Goal: Information Seeking & Learning: Check status

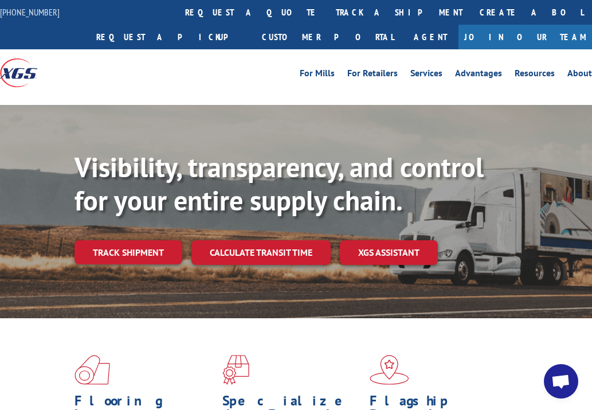
click at [327, 9] on link "track a shipment" at bounding box center [399, 12] width 144 height 25
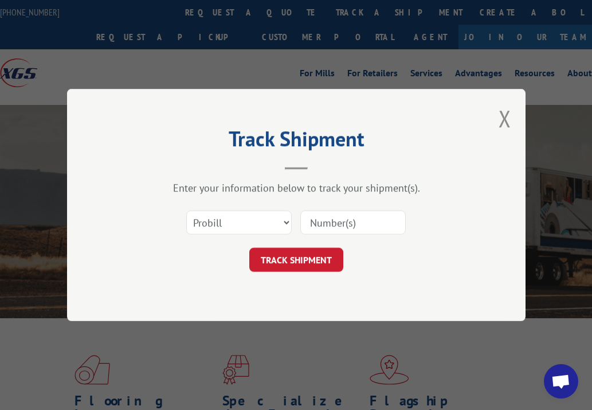
click at [359, 222] on input at bounding box center [352, 222] width 105 height 24
paste input "17349159 17349166 17349166 17349160 17349160 17349161 17059278 17059278 1734916…"
type input "17349159 17349166 17349166 17349160 17349160 17349161 17059278 17059278 1734916…"
click at [304, 260] on button "TRACK SHIPMENT" at bounding box center [296, 260] width 94 height 24
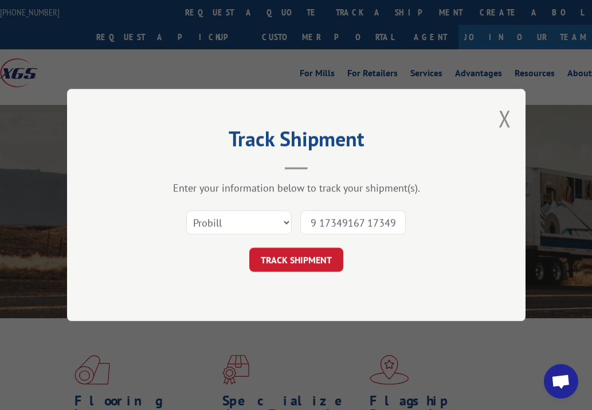
scroll to position [0, 0]
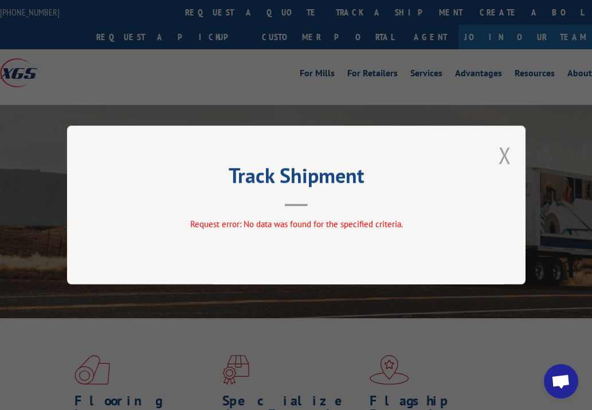
click at [503, 158] on button "Close modal" at bounding box center [505, 155] width 13 height 30
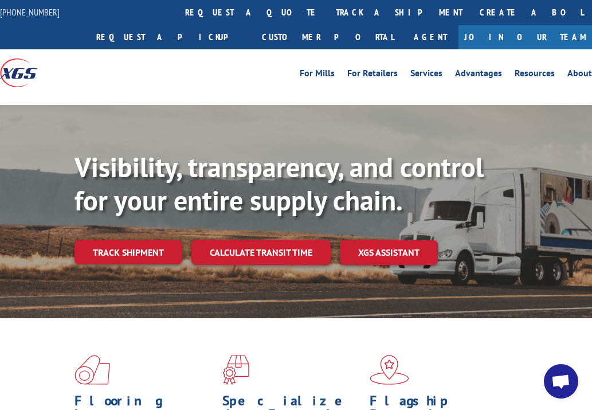
click at [327, 8] on link "track a shipment" at bounding box center [399, 12] width 144 height 25
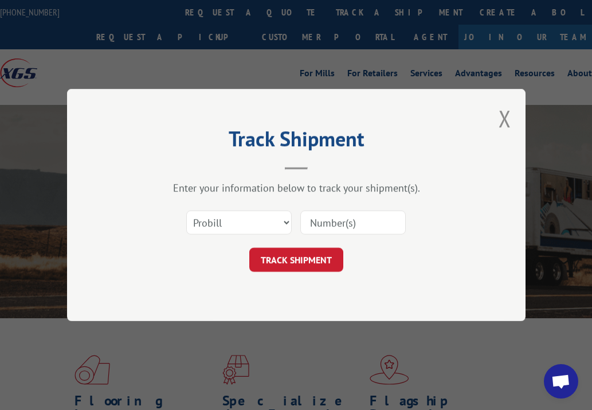
click at [346, 228] on input at bounding box center [352, 222] width 105 height 24
click at [354, 223] on input at bounding box center [352, 222] width 105 height 24
paste input "17349159 17349166 17349166 17349160 17349160 17349161 17059278 17059278 1734916…"
type input "17349159 17349166 17349166 17349160 17349160 17349161 17059278 17059278 1734916…"
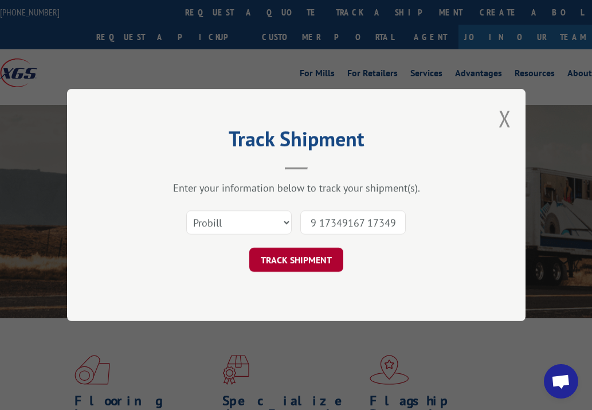
scroll to position [0, 0]
click at [297, 257] on button "TRACK SHIPMENT" at bounding box center [296, 260] width 94 height 24
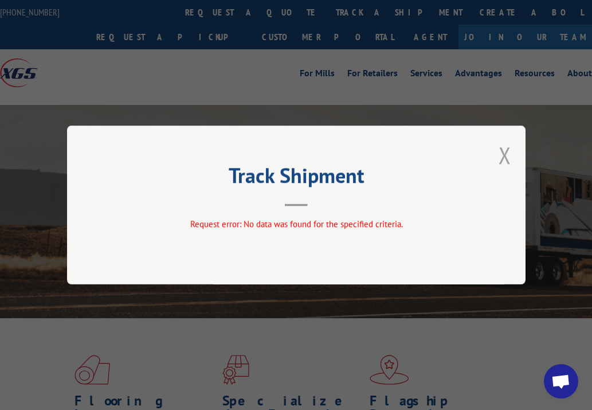
click at [506, 164] on button "Close modal" at bounding box center [505, 155] width 13 height 30
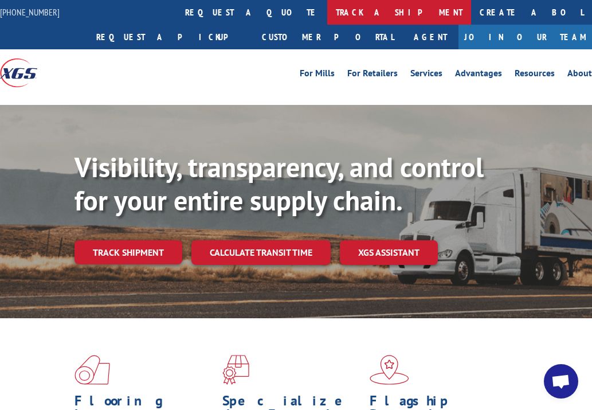
click at [327, 13] on link "track a shipment" at bounding box center [399, 12] width 144 height 25
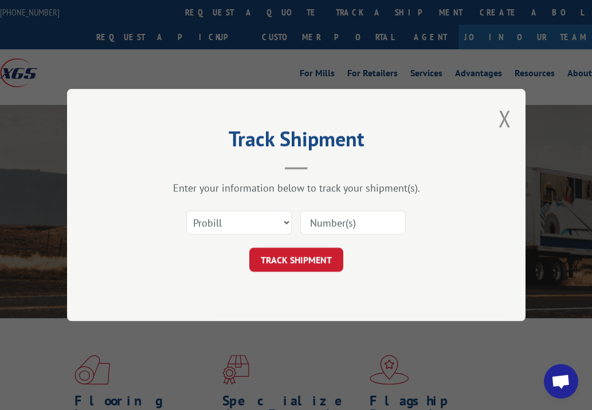
click at [354, 222] on input at bounding box center [352, 222] width 105 height 24
paste input "17349159"
type input "17349159"
click at [292, 258] on button "TRACK SHIPMENT" at bounding box center [296, 260] width 94 height 24
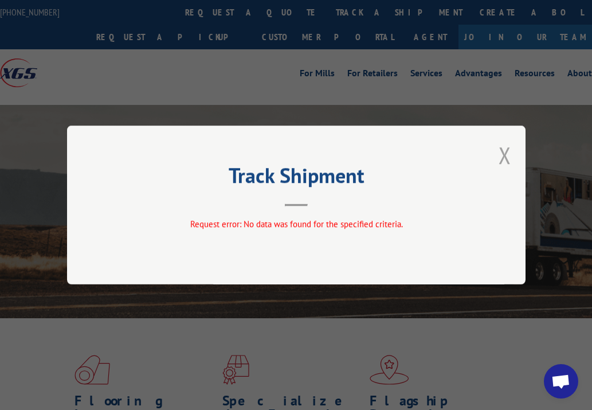
drag, startPoint x: 505, startPoint y: 161, endPoint x: 530, endPoint y: 154, distance: 25.6
click at [505, 161] on button "Close modal" at bounding box center [505, 155] width 13 height 30
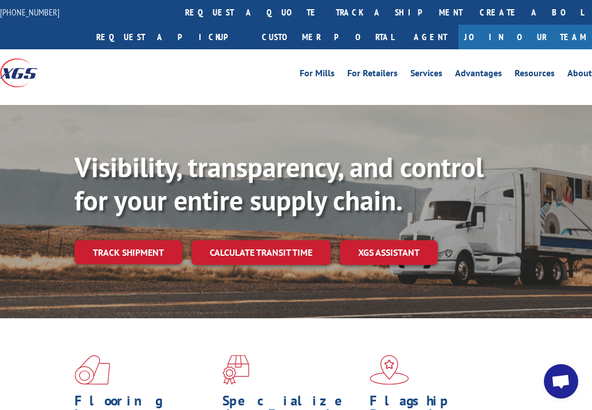
click at [327, 9] on link "track a shipment" at bounding box center [399, 12] width 144 height 25
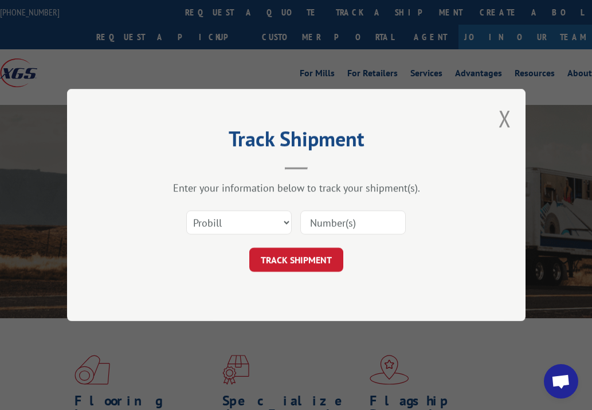
click at [360, 226] on input at bounding box center [352, 222] width 105 height 24
paste input "17059318 17059317 17059309"
type input "17059318 17059317 17059309"
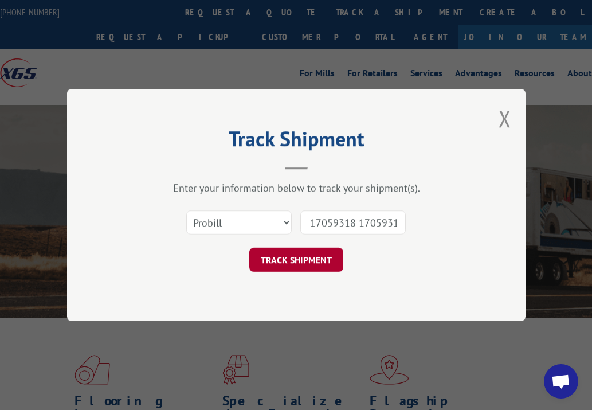
click at [310, 259] on button "TRACK SHIPMENT" at bounding box center [296, 260] width 94 height 24
